Goal: Complete application form: Complete application form

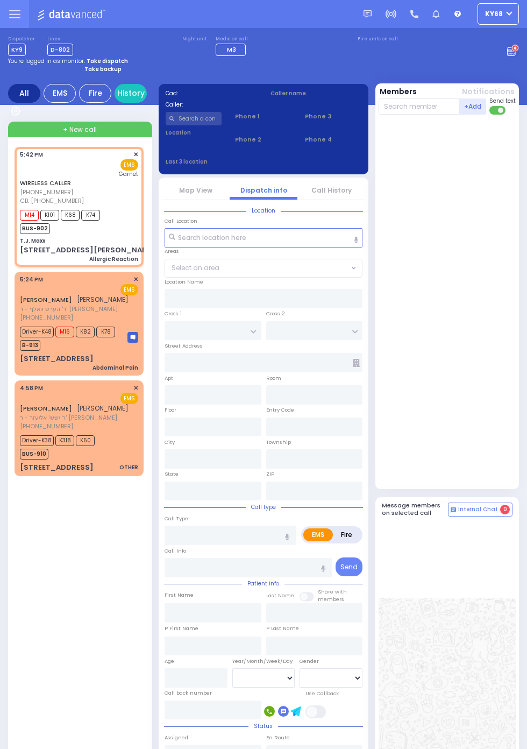
select select
type input "Allergic Reaction"
radio input "true"
type input "Goldy"
type input "[PERSON_NAME]"
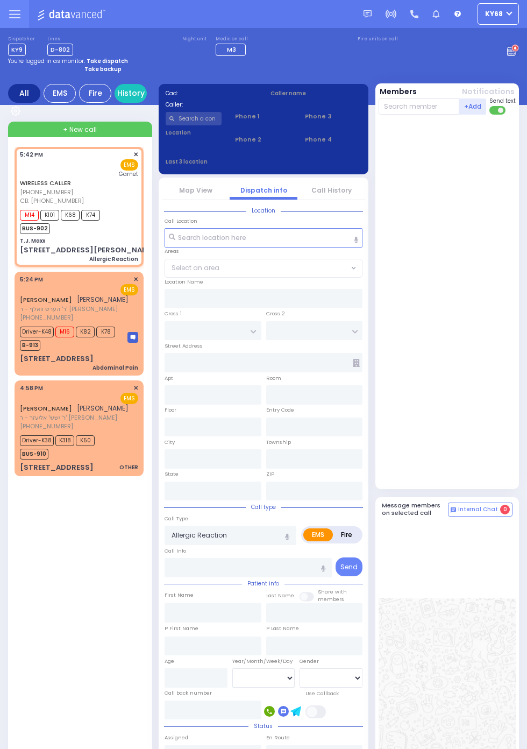
type input "17"
select select "Year"
type input "8455020602"
type input "17:42"
type input "17:43"
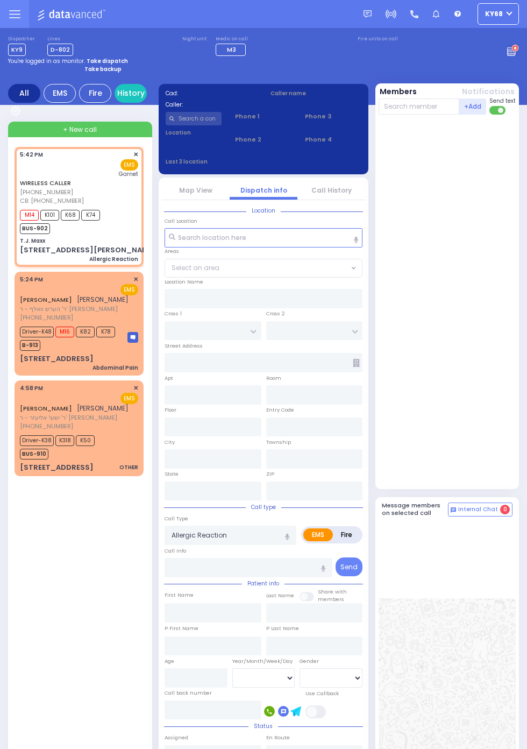
type input "[GEOGRAPHIC_DATA]"
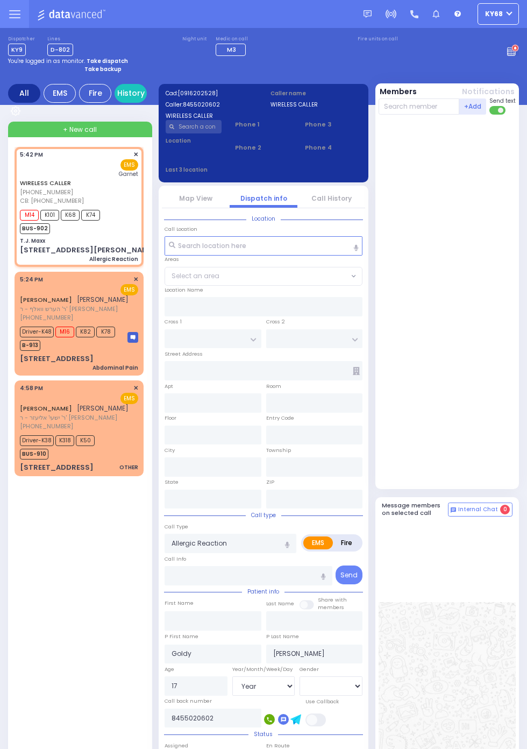
type input "T.J. Maxx"
type input "[PERSON_NAME] DR"
type input "[STREET_ADDRESS][PERSON_NAME]"
type input "Monroe"
type input "[US_STATE]"
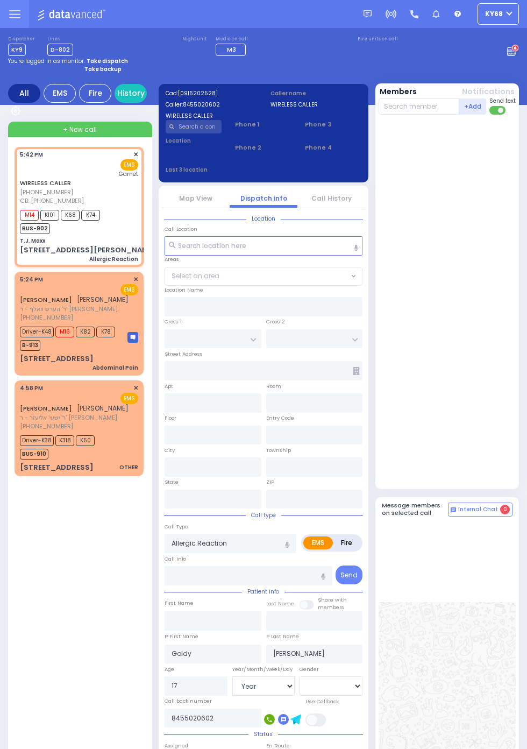
type input "10950"
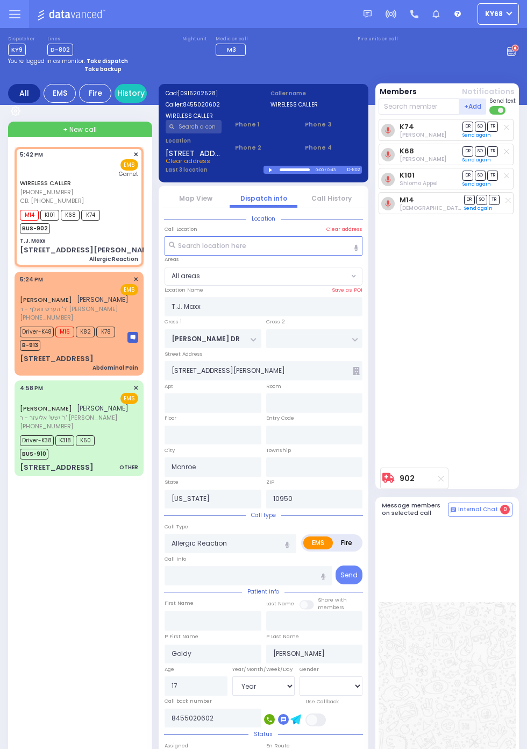
select select
radio input "true"
select select "Year"
select select
radio input "true"
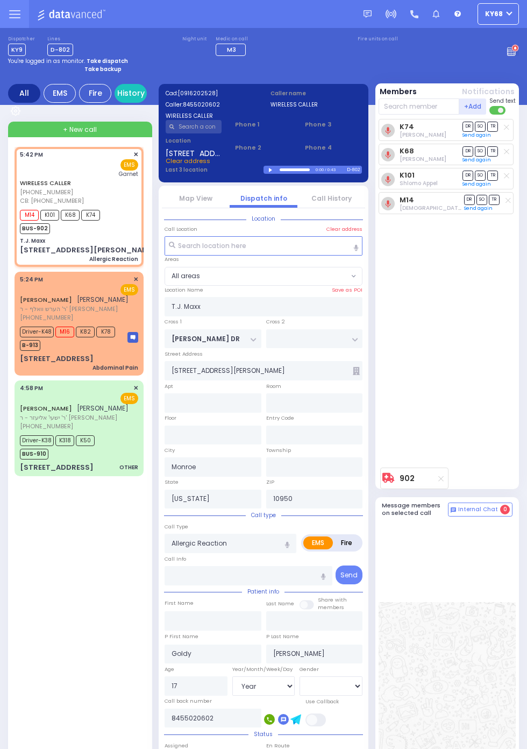
select select "Year"
